Goal: Navigation & Orientation: Understand site structure

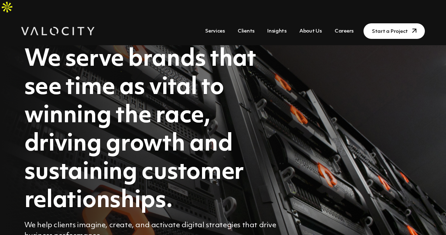
click at [216, 21] on li "Services" at bounding box center [215, 31] width 32 height 20
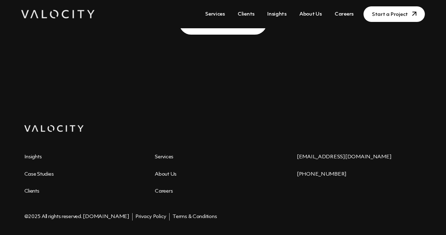
scroll to position [2329, 0]
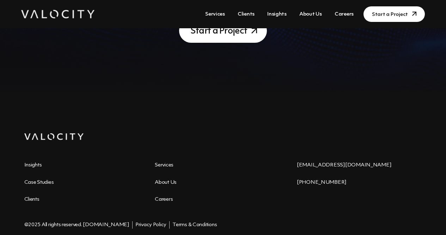
click at [164, 162] on link "Services" at bounding box center [164, 164] width 19 height 5
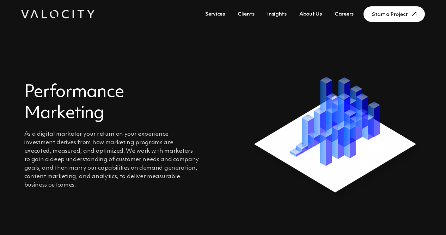
scroll to position [1118, 0]
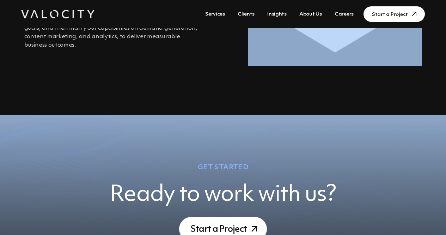
drag, startPoint x: 199, startPoint y: 115, endPoint x: 204, endPoint y: 73, distance: 42.6
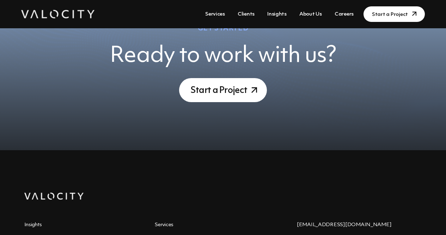
scroll to position [1396, 0]
click at [278, 15] on link "Insights" at bounding box center [277, 14] width 25 height 13
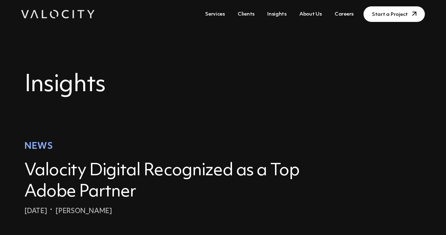
click at [247, 15] on link "Clients" at bounding box center [246, 14] width 23 height 13
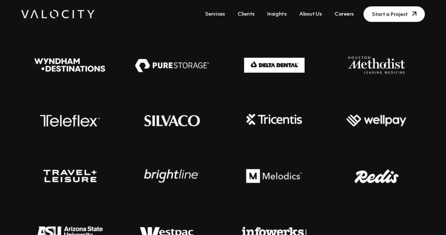
scroll to position [193, 0]
